Goal: Transaction & Acquisition: Subscribe to service/newsletter

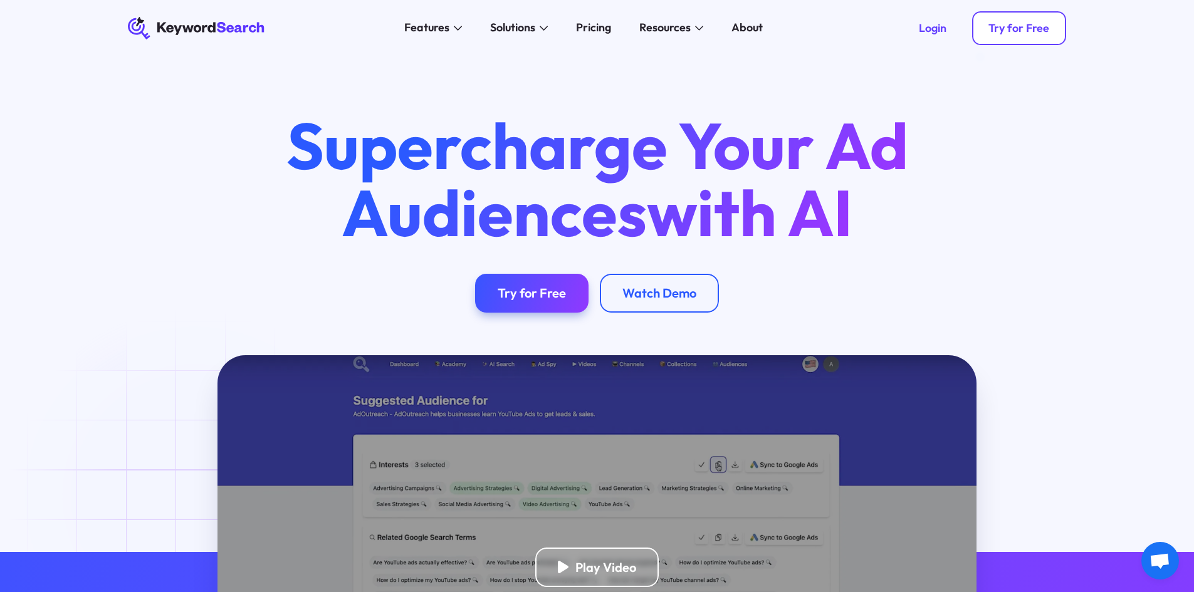
click at [1029, 30] on div "Try for Free" at bounding box center [1018, 28] width 61 height 14
